Goal: Transaction & Acquisition: Book appointment/travel/reservation

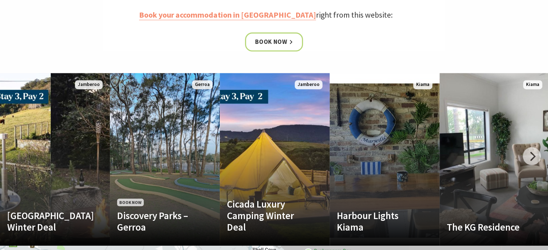
scroll to position [369, 0]
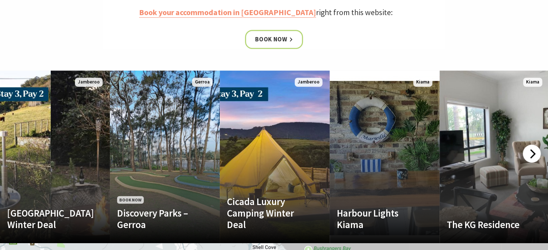
click at [531, 153] on div at bounding box center [532, 154] width 18 height 18
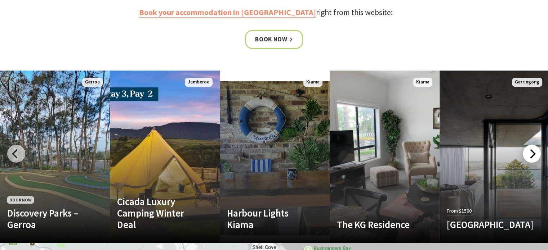
click at [531, 153] on div at bounding box center [532, 154] width 18 height 18
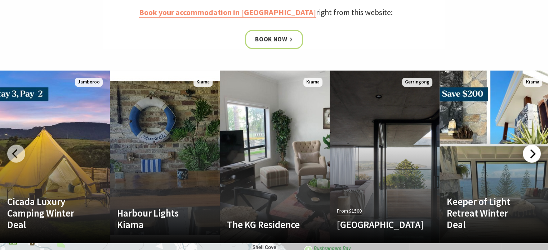
click at [531, 153] on div at bounding box center [532, 154] width 18 height 18
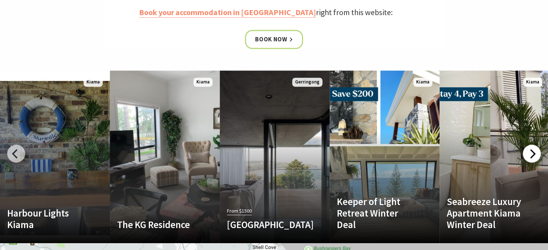
click at [531, 153] on div at bounding box center [532, 154] width 18 height 18
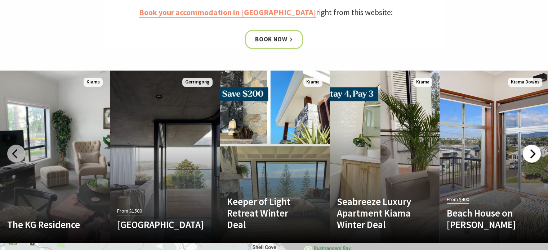
click at [531, 153] on div at bounding box center [532, 154] width 18 height 18
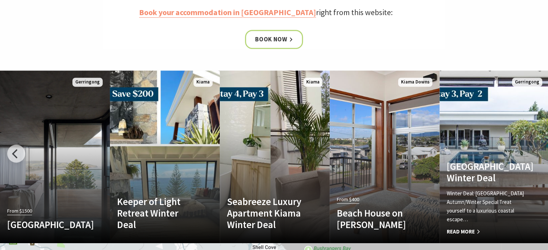
click at [531, 153] on link "Another Image Used [GEOGRAPHIC_DATA] Winter Deal Winter Deal: [GEOGRAPHIC_DATA]…" at bounding box center [495, 157] width 110 height 173
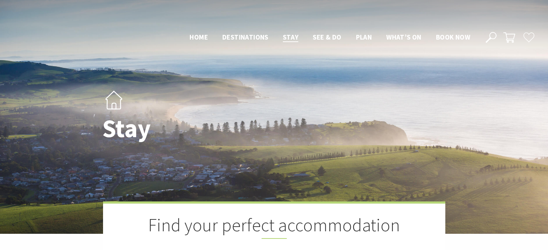
scroll to position [369, 0]
